Goal: Find specific page/section: Find specific page/section

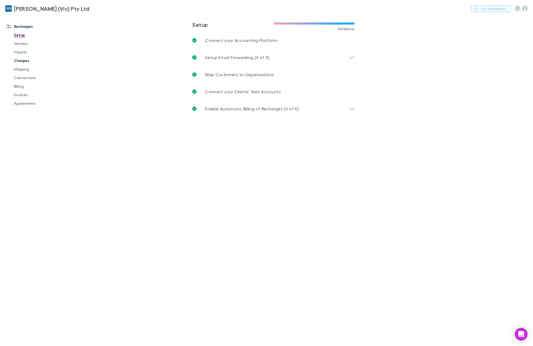
click at [22, 61] on link "Charges" at bounding box center [41, 60] width 65 height 9
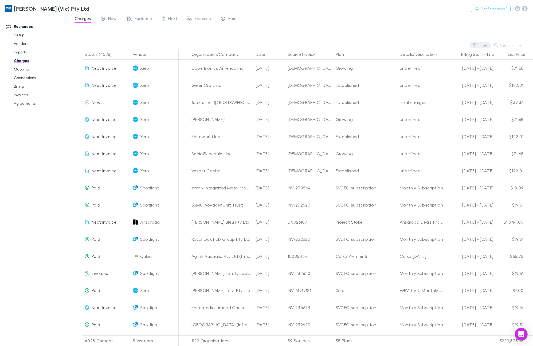
click at [480, 45] on button "Filter" at bounding box center [480, 45] width 20 height 6
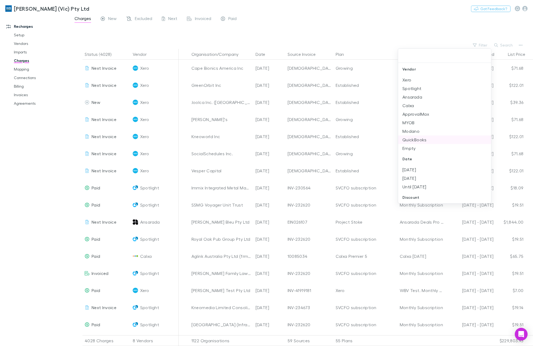
click at [415, 139] on li "QuickBooks" at bounding box center [444, 139] width 93 height 9
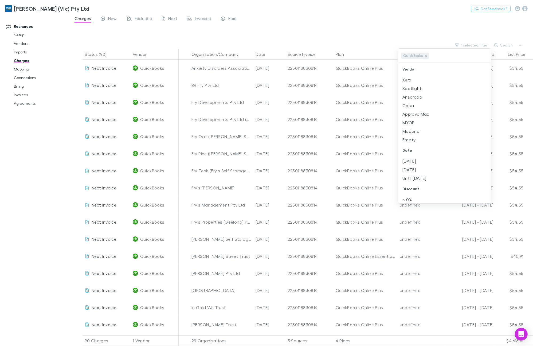
click at [345, 19] on div at bounding box center [266, 173] width 533 height 346
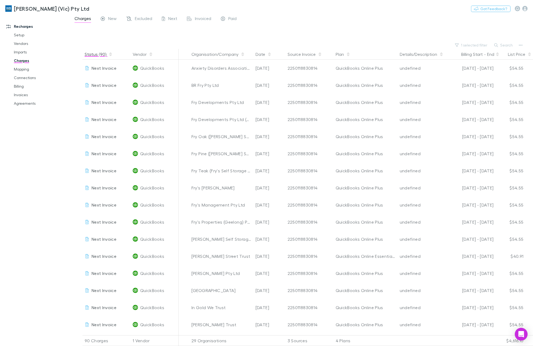
click at [109, 53] on icon "button" at bounding box center [110, 53] width 3 height 2
